Goal: Task Accomplishment & Management: Manage account settings

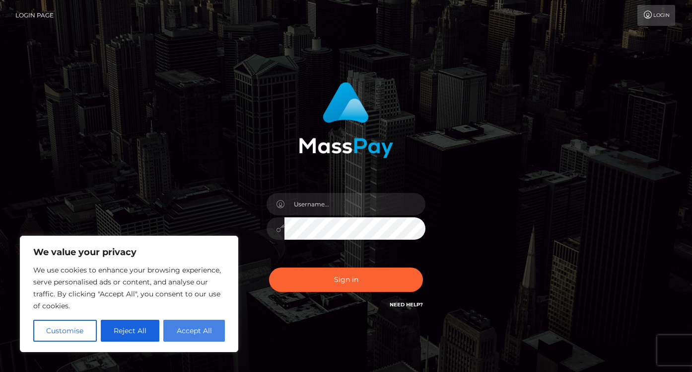
click at [174, 328] on button "Accept All" at bounding box center [194, 330] width 62 height 22
checkbox input "true"
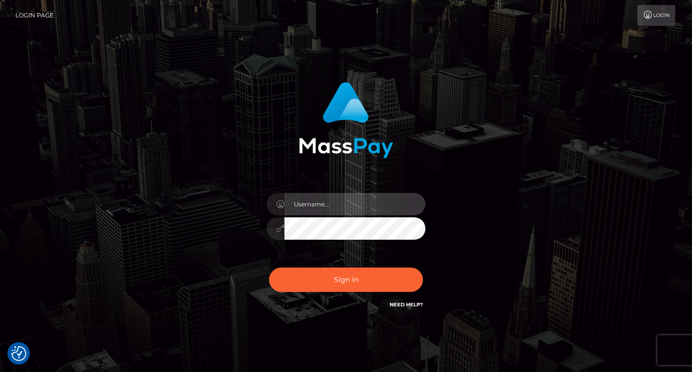
click at [329, 207] on input "text" at bounding box center [355, 204] width 141 height 22
type input "brainsnacks19@gmail.com"
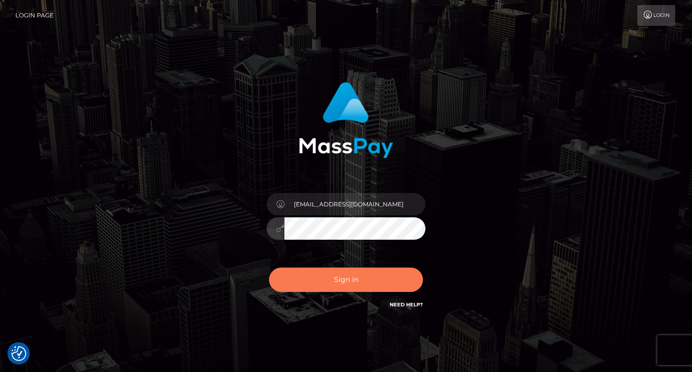
click at [344, 281] on button "Sign in" at bounding box center [346, 279] width 154 height 24
